Goal: Check status: Check status

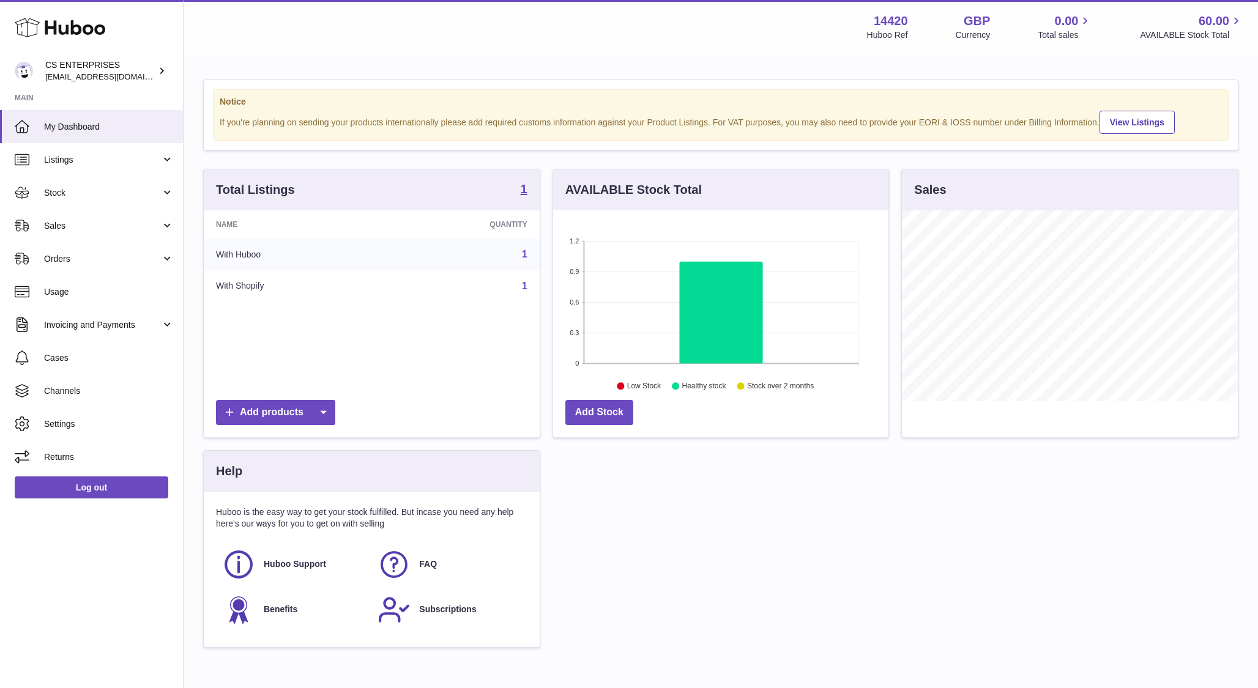
scroll to position [191, 336]
click at [143, 193] on span "Stock" at bounding box center [102, 193] width 117 height 12
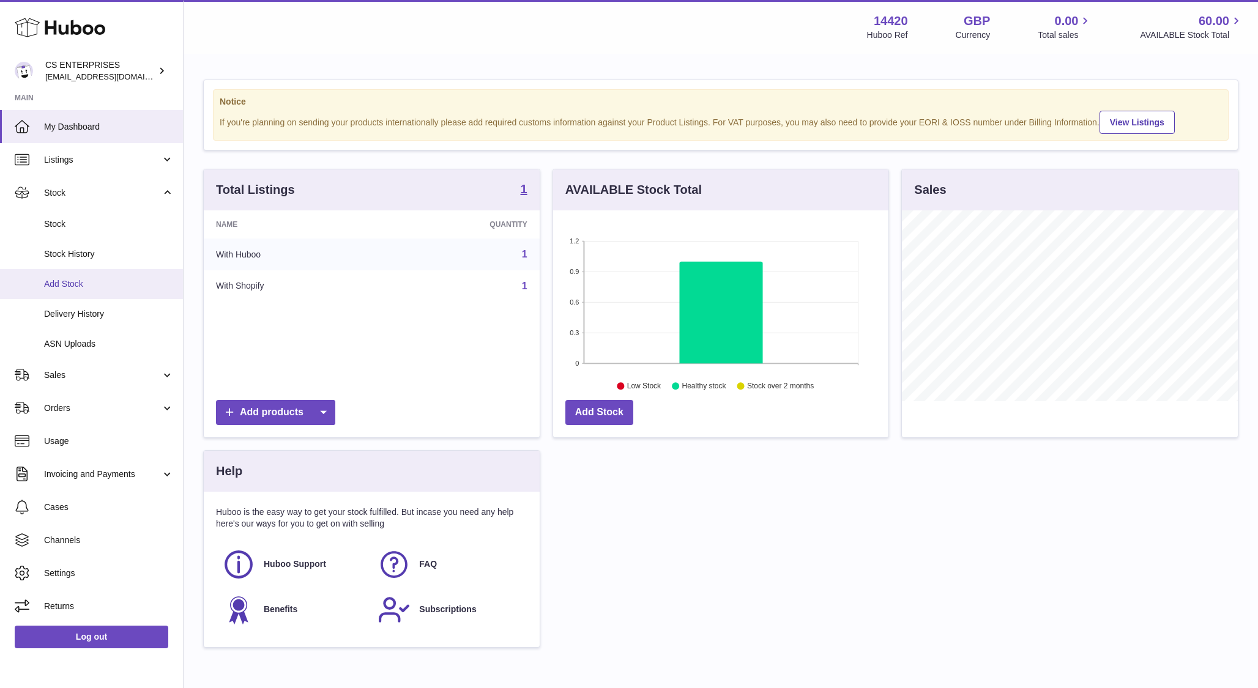
click at [98, 278] on span "Add Stock" at bounding box center [109, 284] width 130 height 12
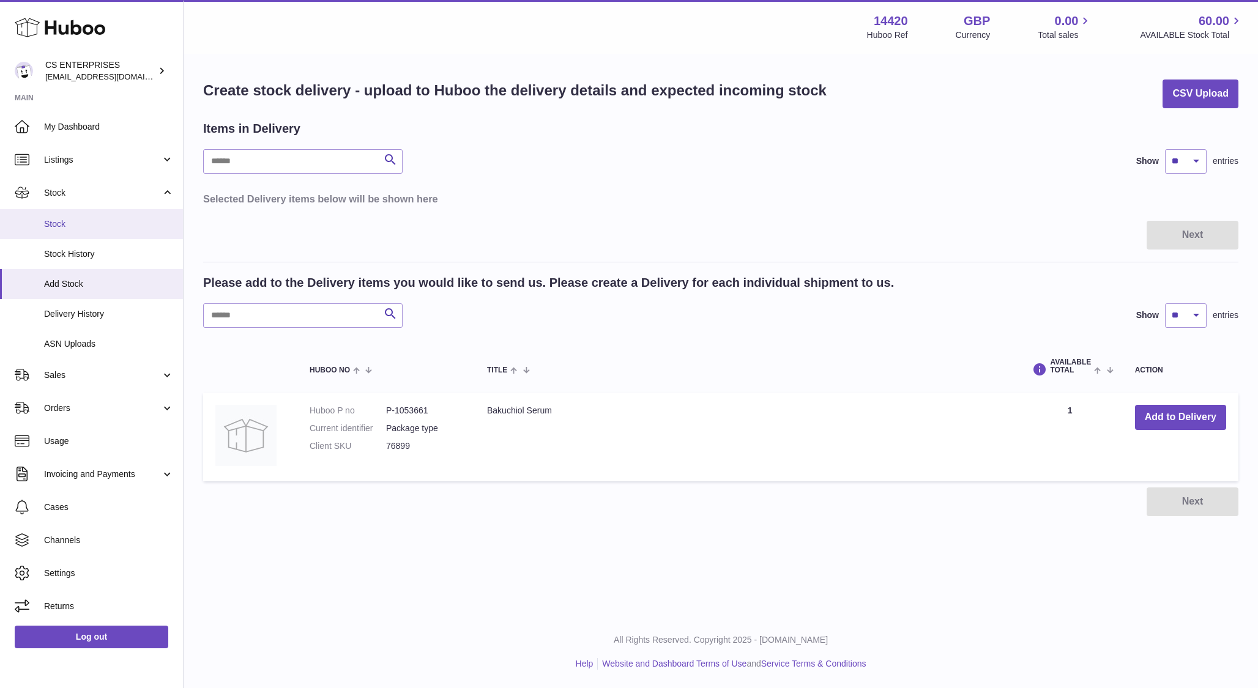
click at [89, 229] on span "Stock" at bounding box center [109, 224] width 130 height 12
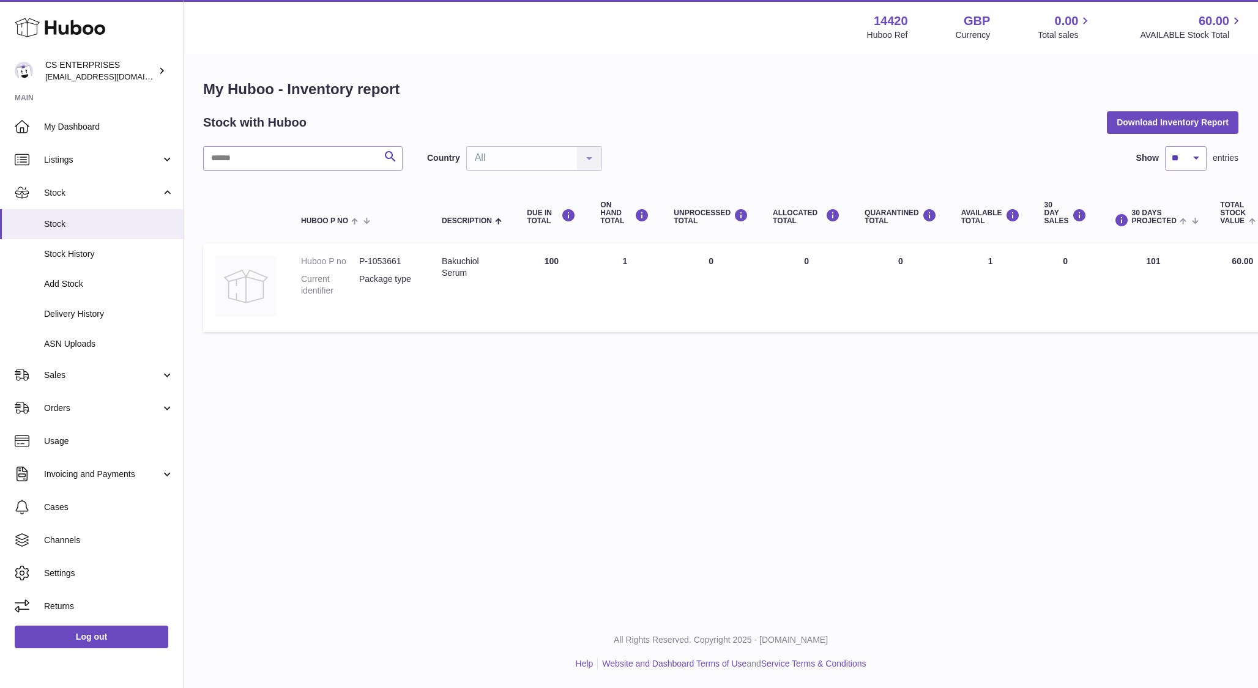
click at [251, 292] on img at bounding box center [245, 286] width 61 height 61
click at [97, 310] on span "Delivery History" at bounding box center [109, 314] width 130 height 12
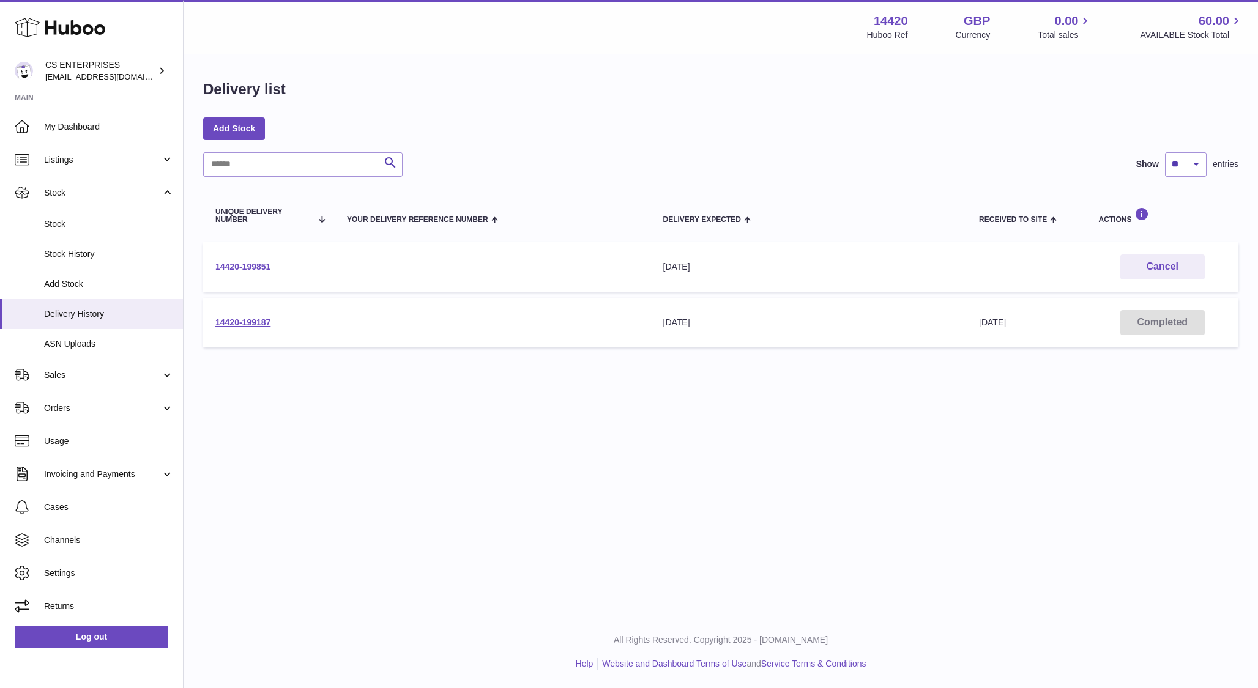
click at [240, 270] on link "14420-199851" at bounding box center [242, 267] width 55 height 10
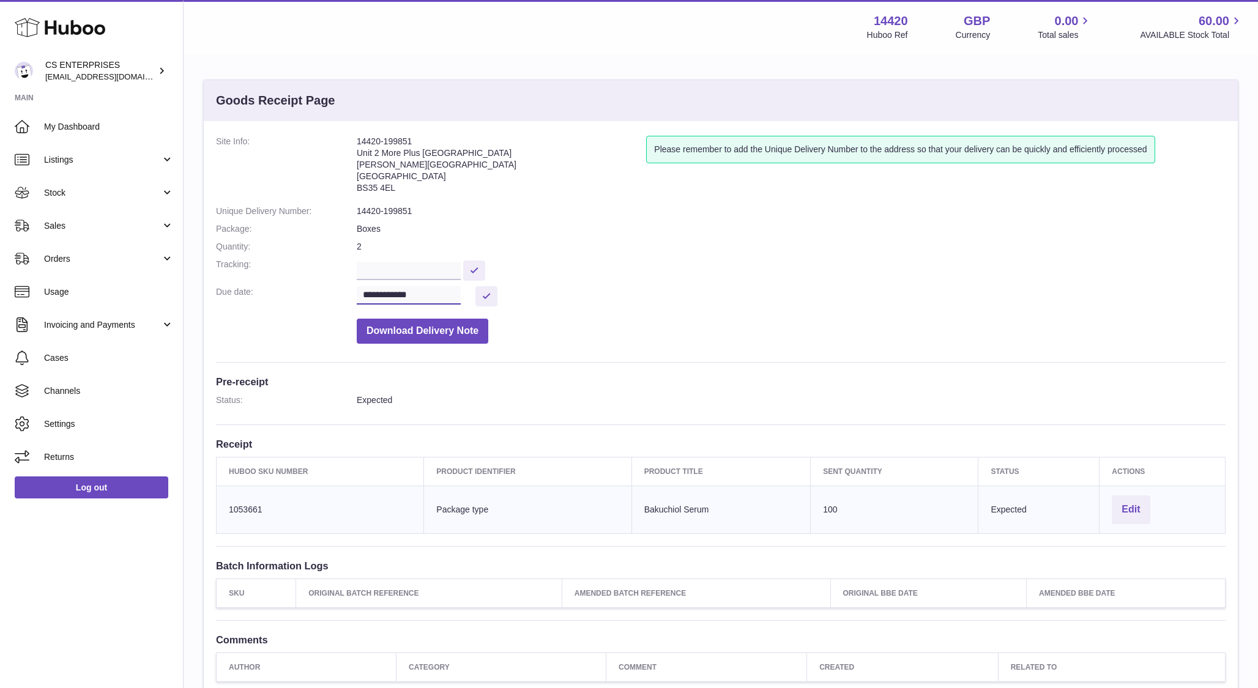
click at [414, 300] on input "**********" at bounding box center [409, 295] width 104 height 18
click at [431, 389] on span "10" at bounding box center [425, 391] width 22 height 22
type input "**********"
click at [486, 294] on button at bounding box center [486, 296] width 22 height 20
